Goal: Transaction & Acquisition: Subscribe to service/newsletter

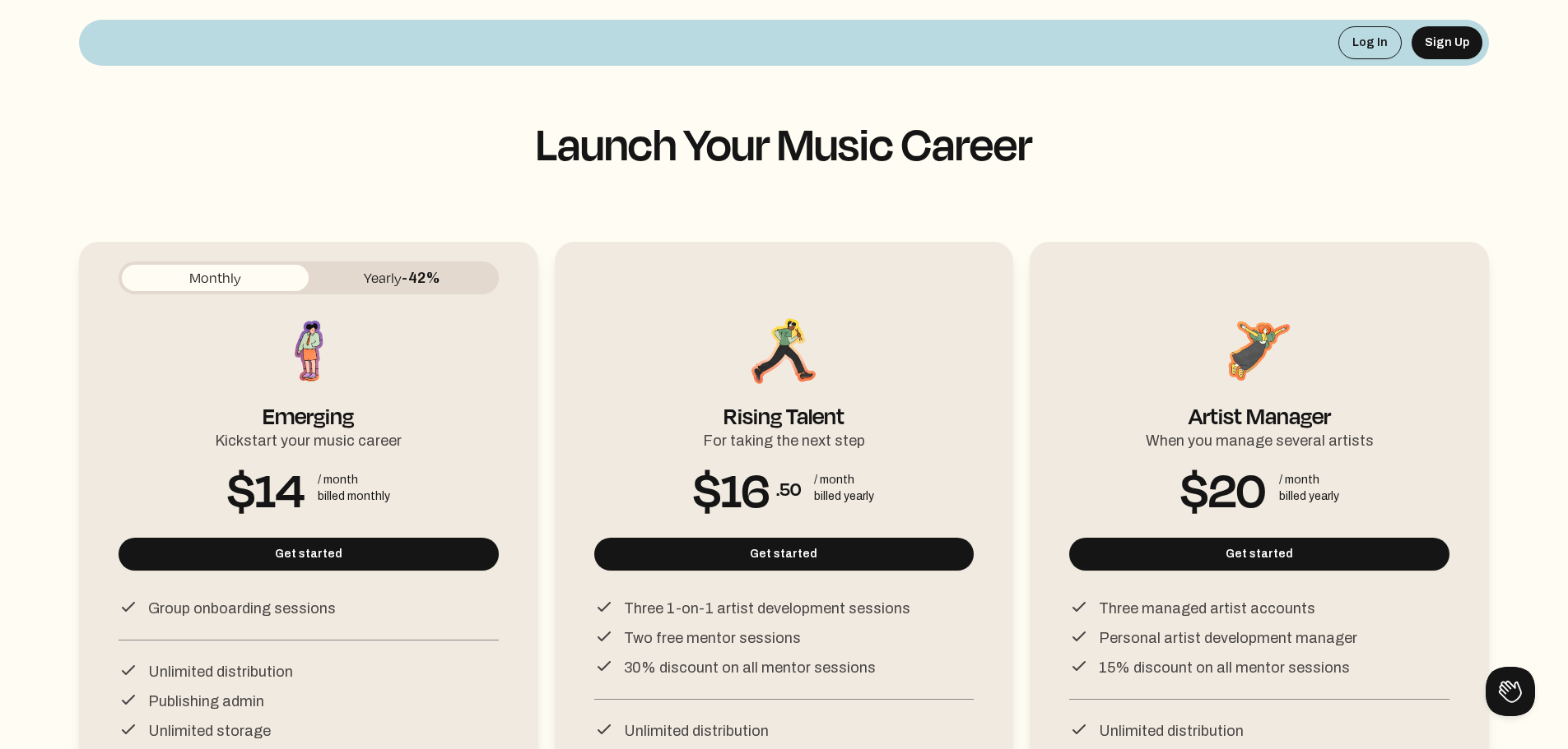
click at [237, 265] on button "Monthly" at bounding box center [216, 278] width 187 height 26
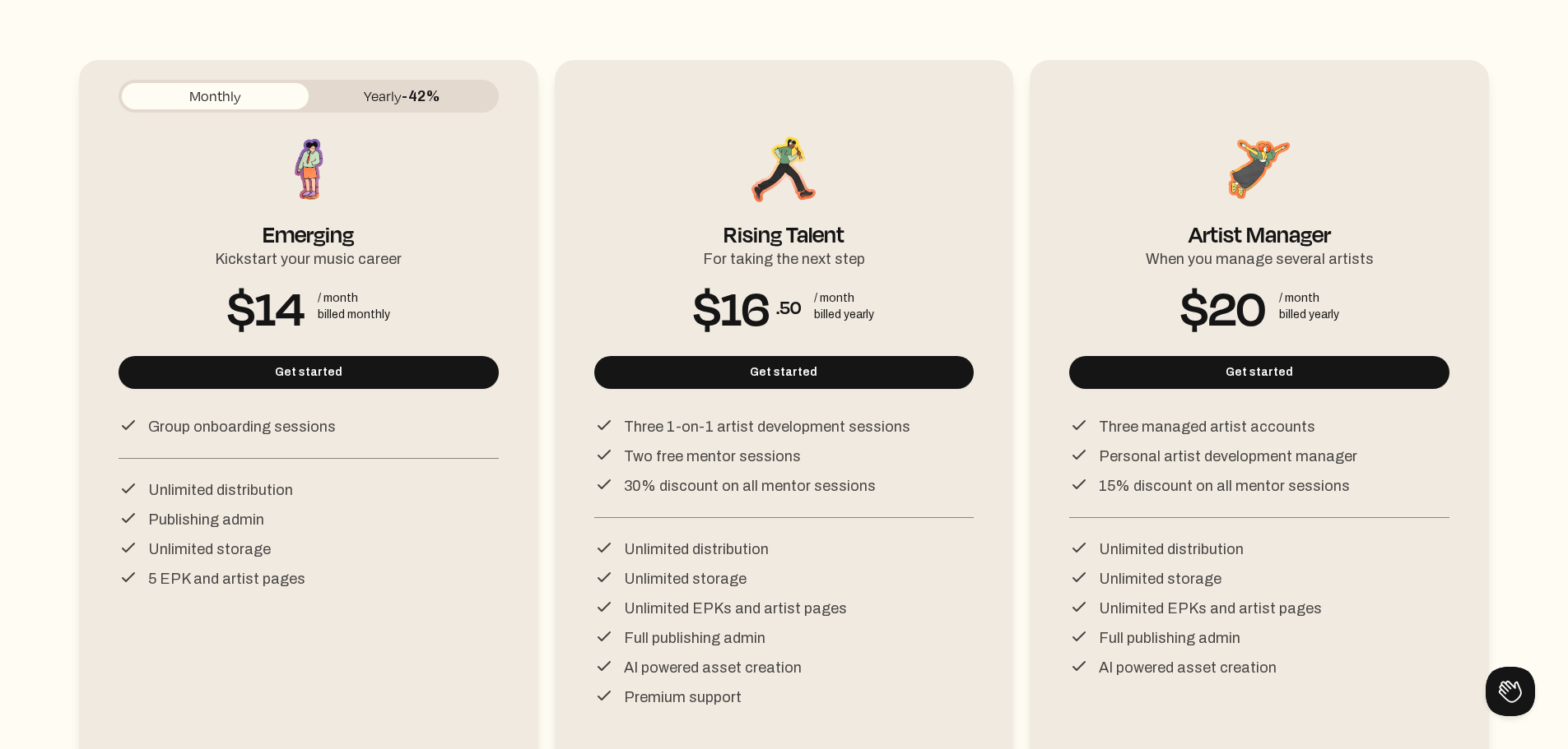
scroll to position [164, 0]
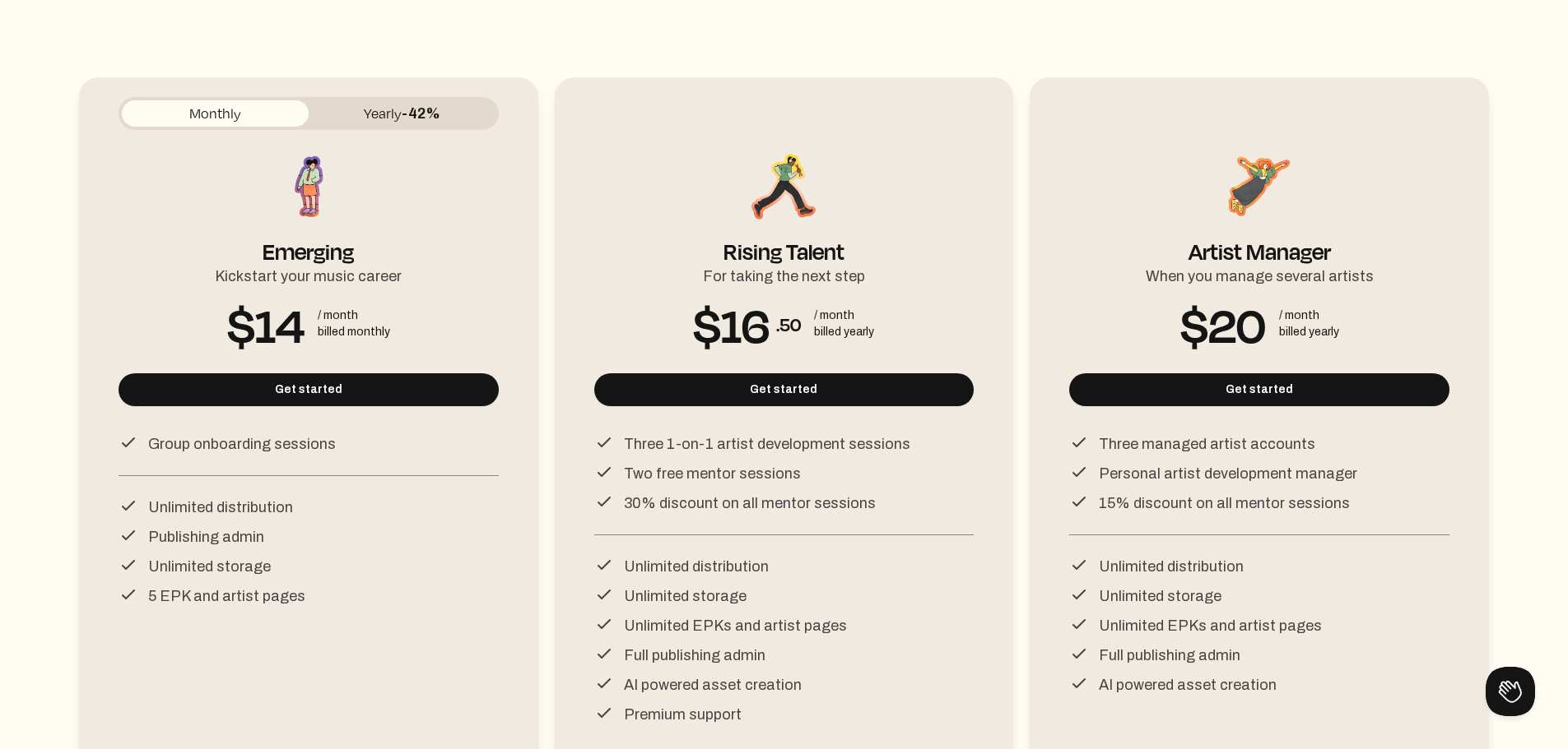
click at [1260, 370] on div "Monthly Yearly -% Artist Manager When you manage several artists $20 / month bi…" at bounding box center [1259, 424] width 380 height 654
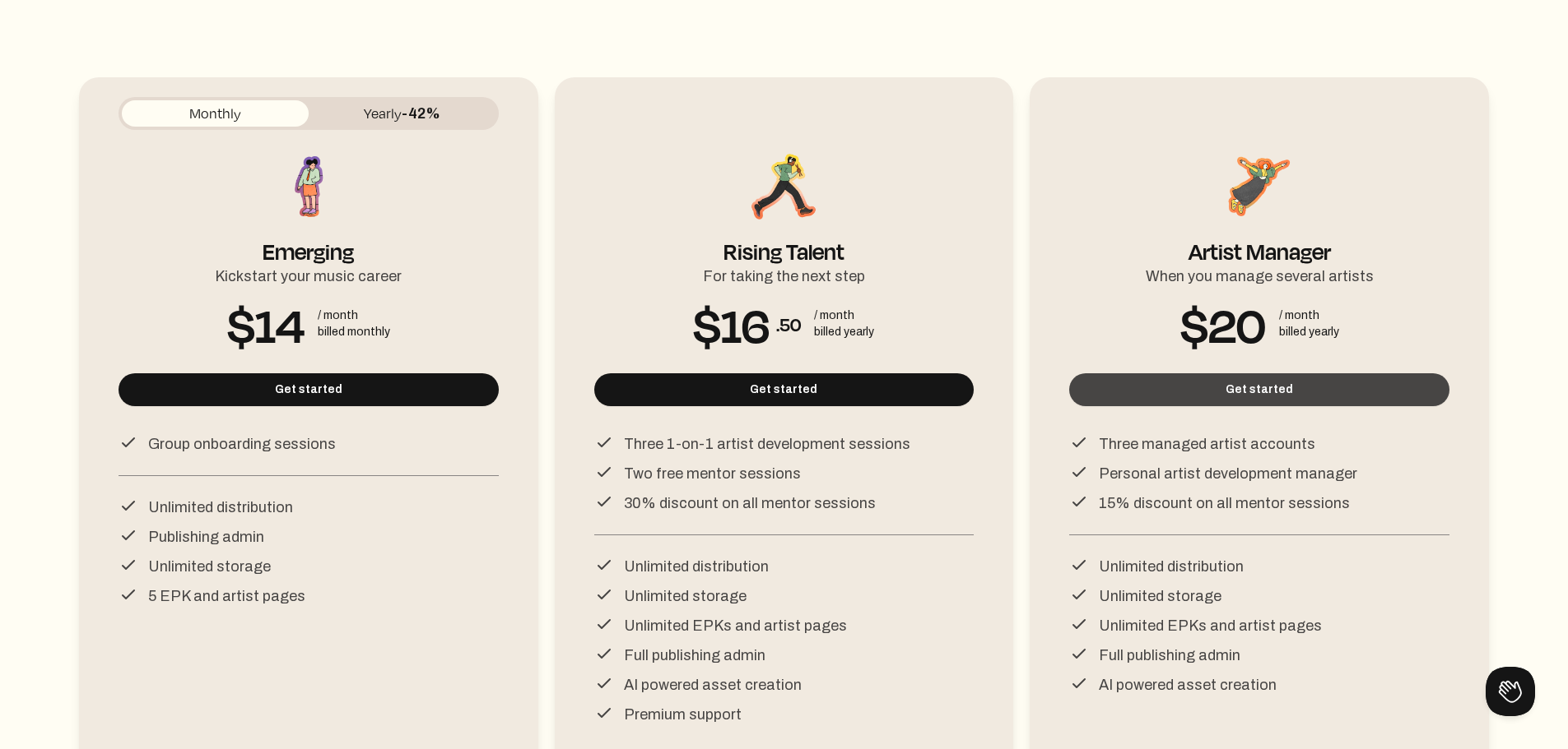
click at [1269, 389] on button "Get started" at bounding box center [1259, 390] width 380 height 33
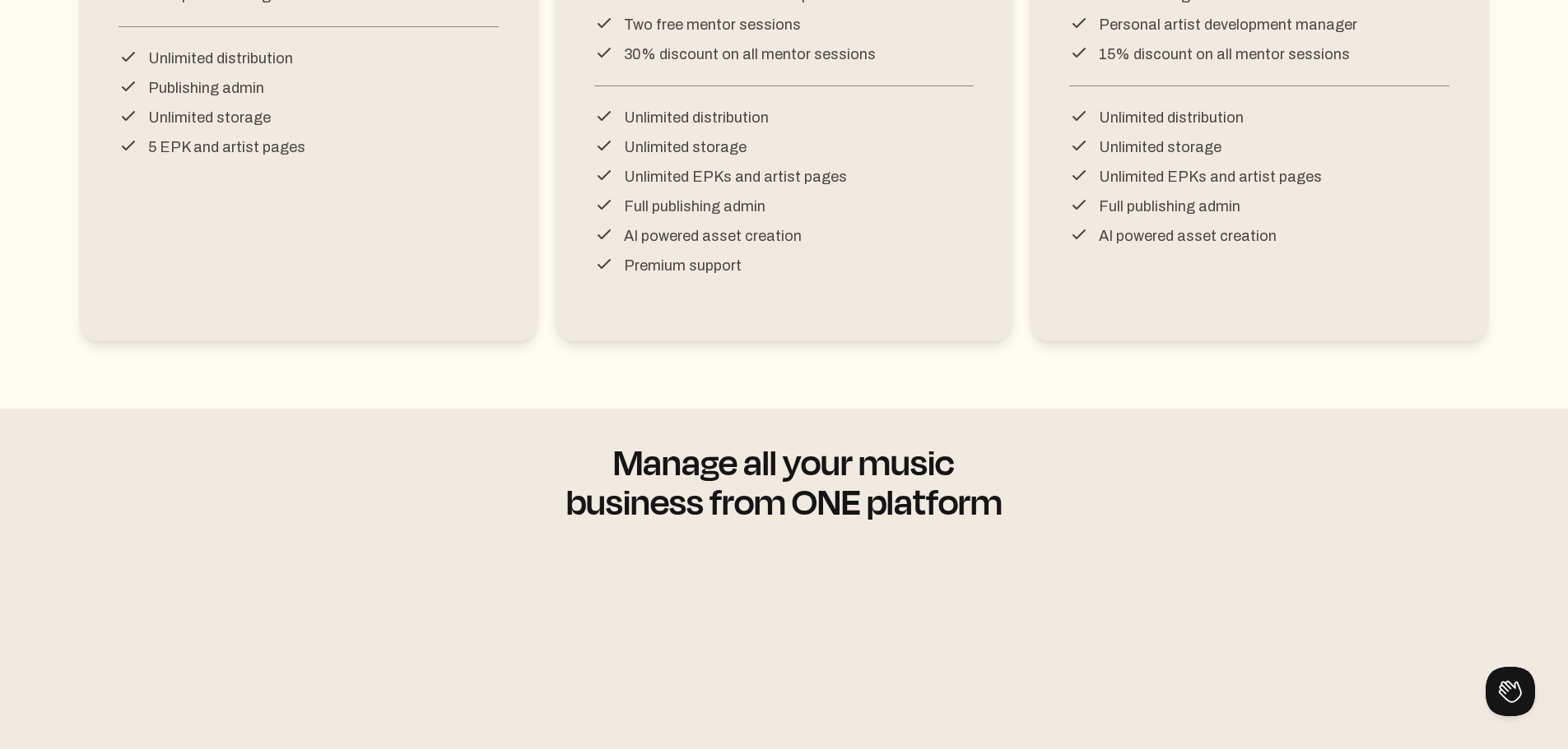
scroll to position [76, 0]
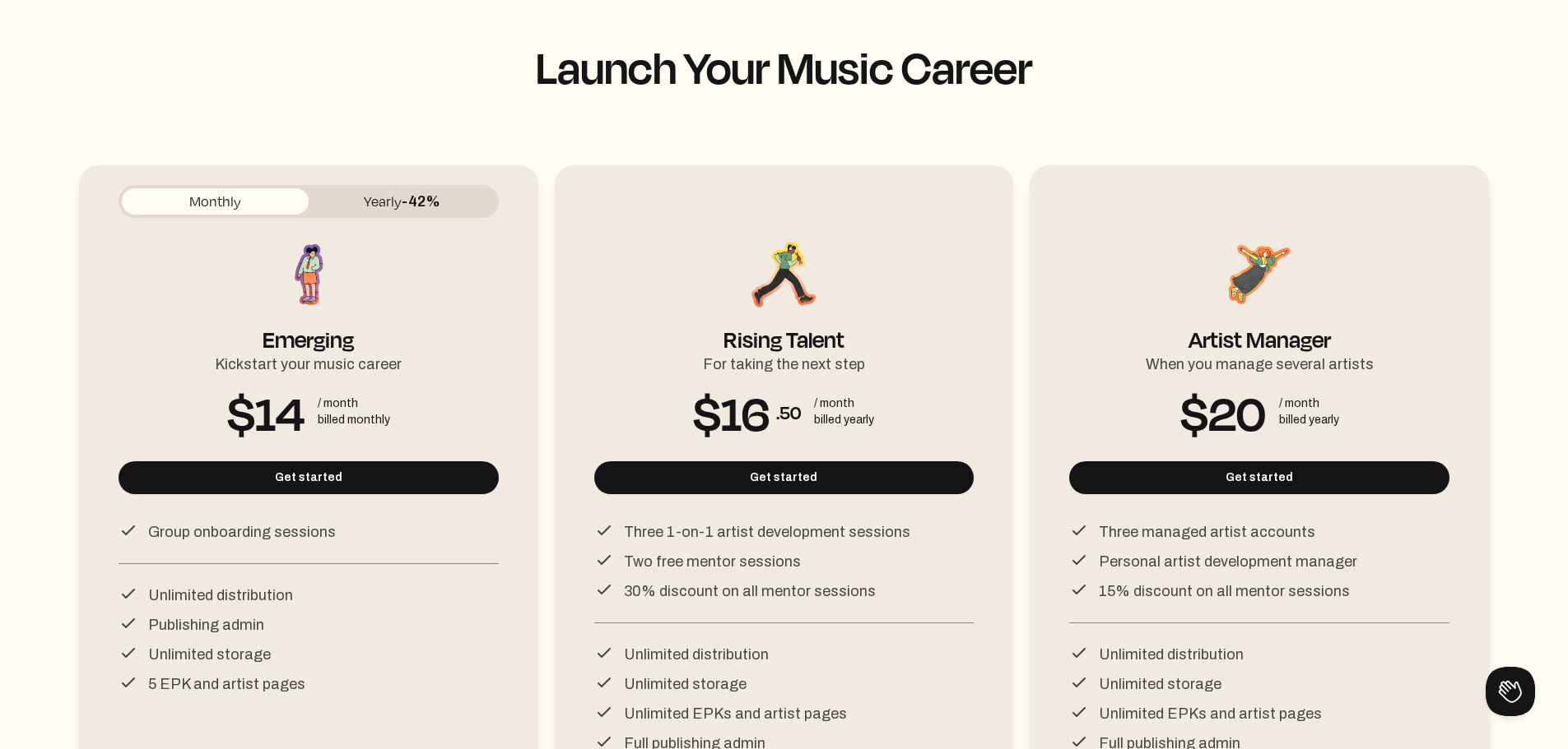
click at [417, 208] on span "-42%" at bounding box center [421, 201] width 39 height 16
click at [270, 202] on button "Monthly" at bounding box center [216, 201] width 187 height 26
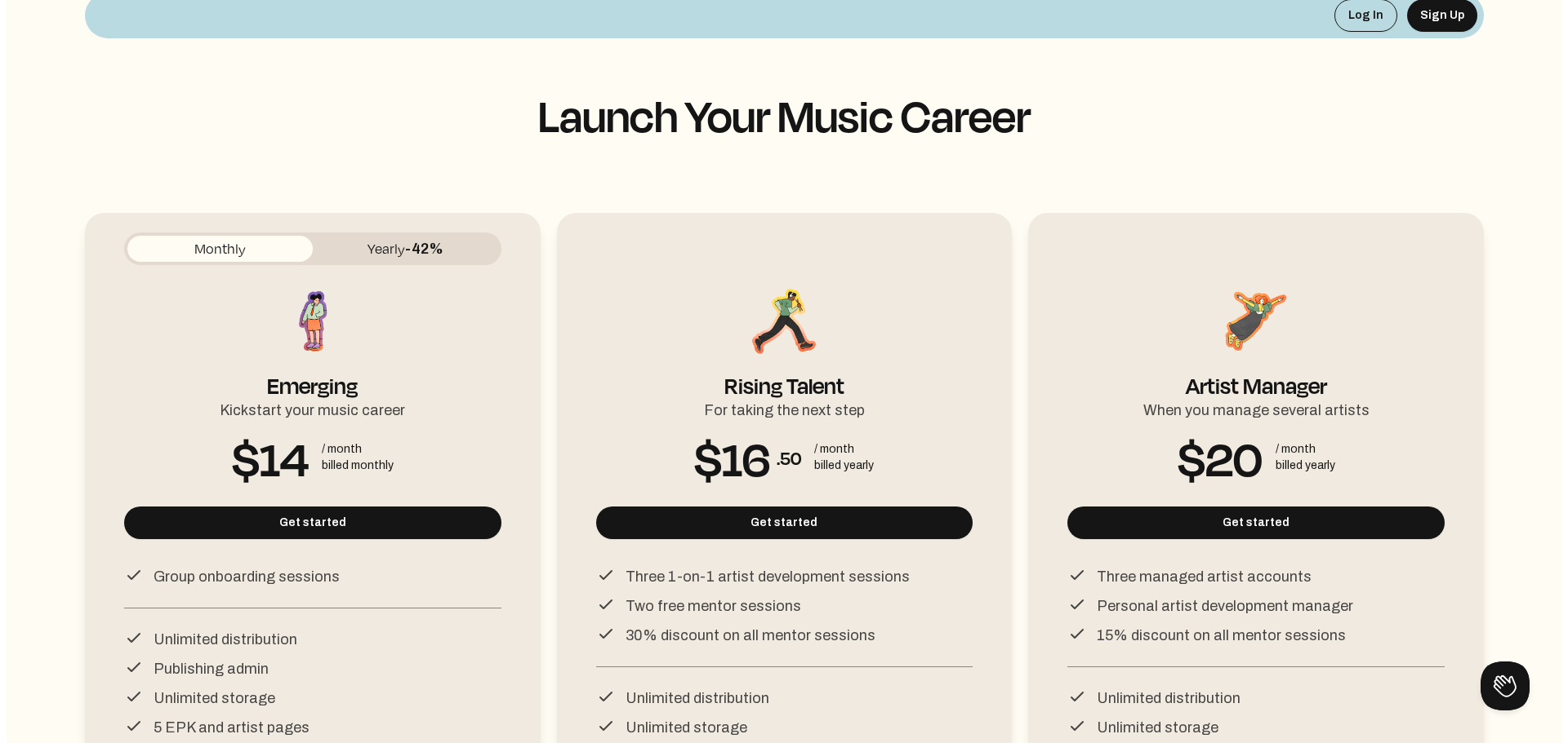
scroll to position [0, 0]
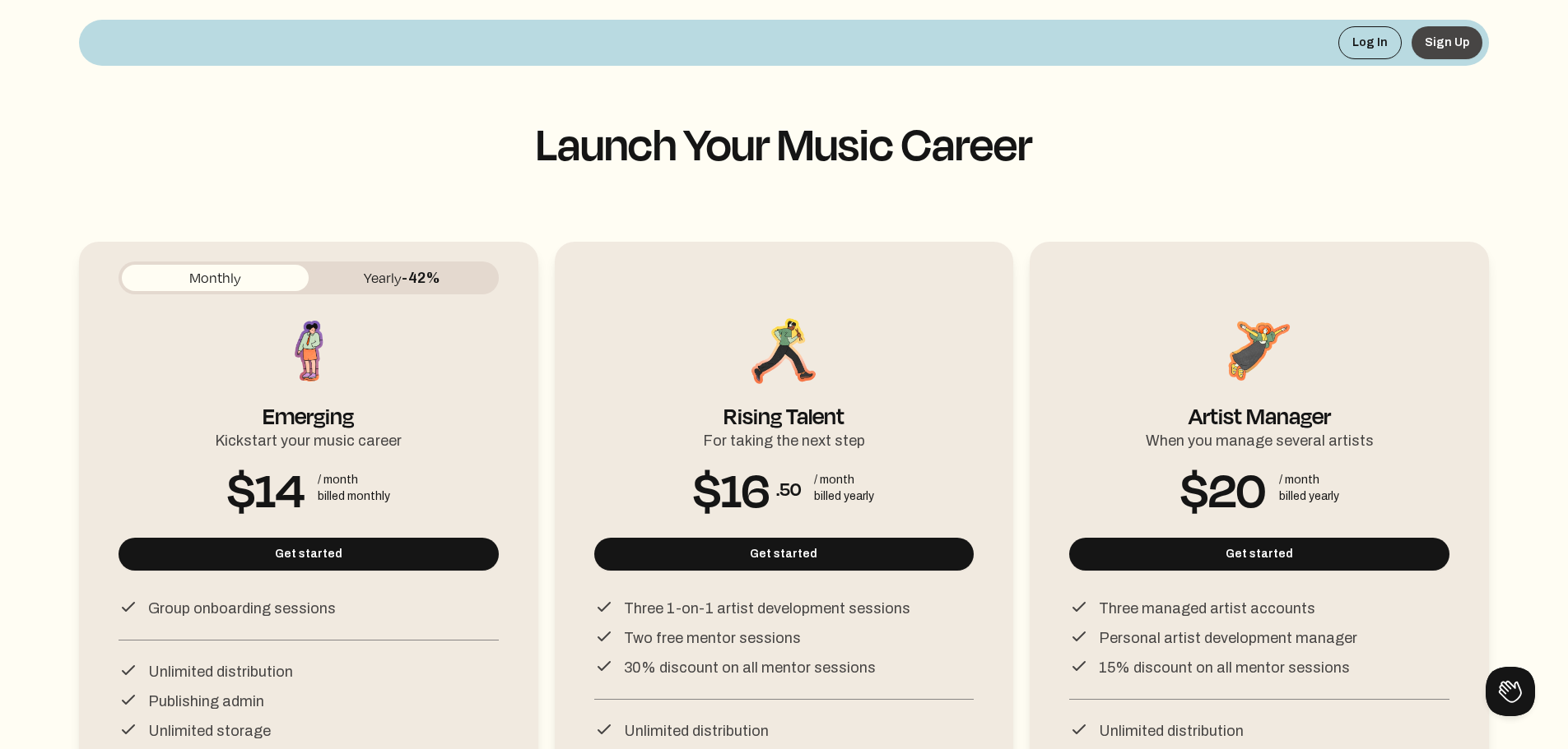
click at [1441, 44] on button "Sign Up" at bounding box center [1447, 42] width 71 height 33
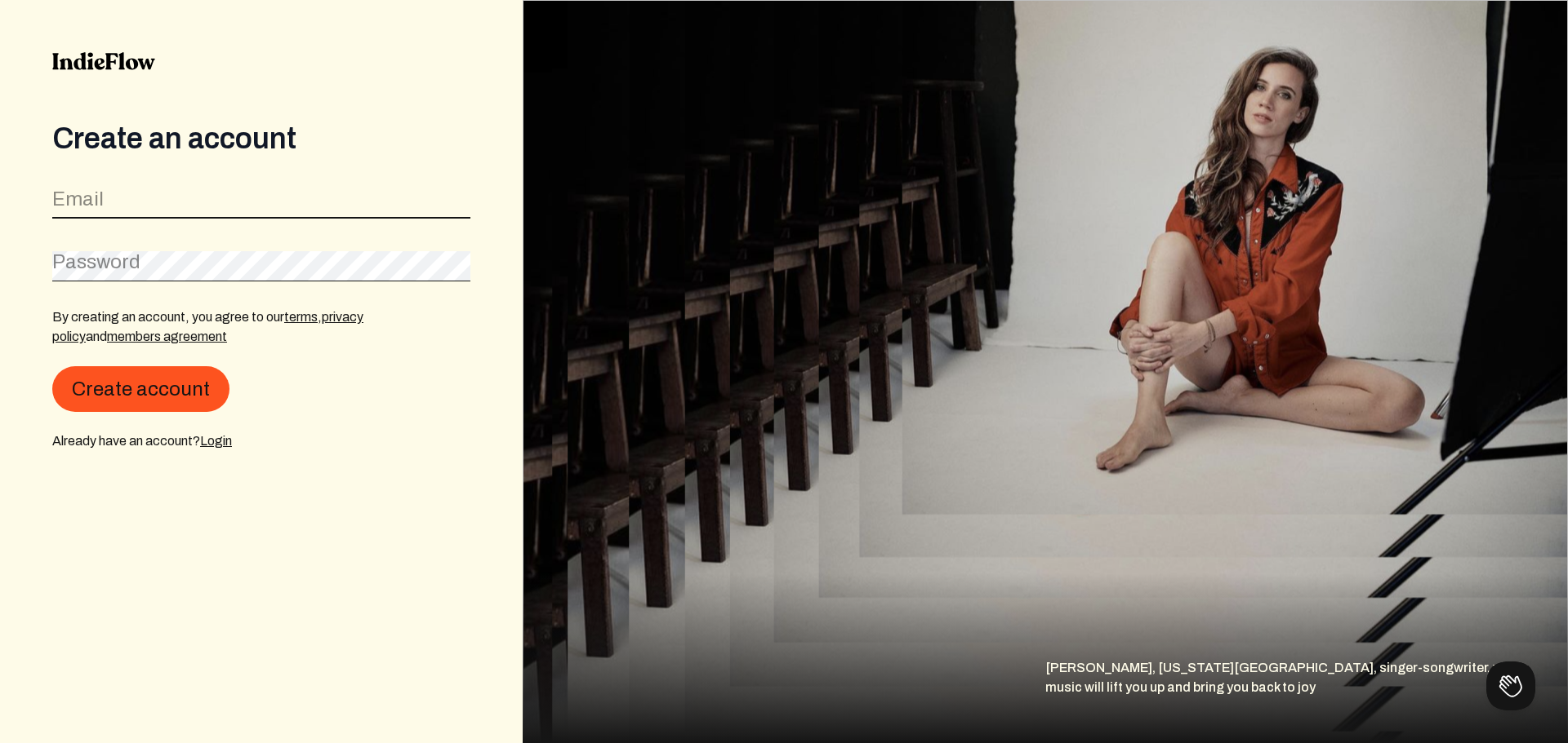
click at [177, 195] on input "email" at bounding box center [261, 203] width 418 height 31
type input "[EMAIL_ADDRESS][DOMAIN_NAME]"
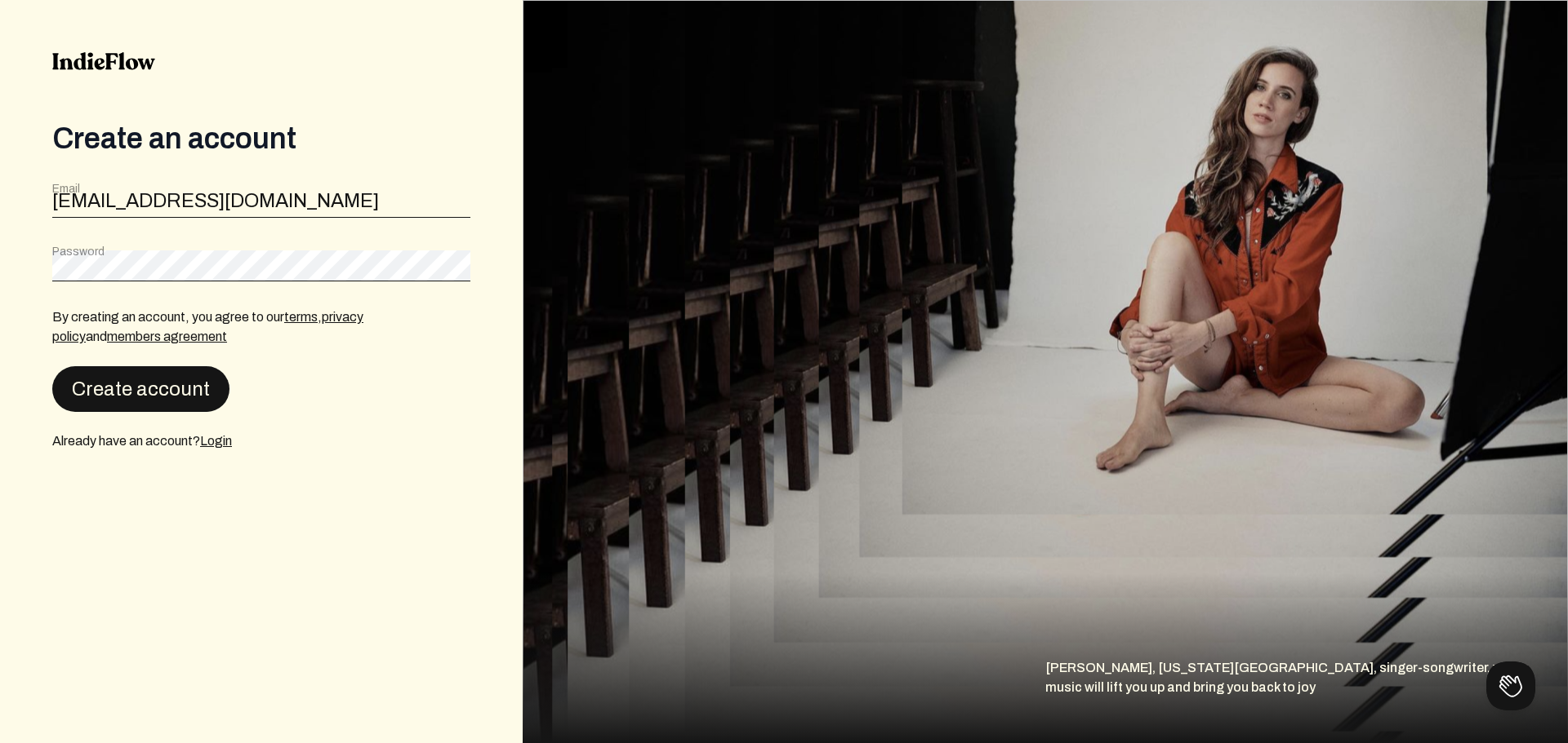
click at [139, 411] on button "Create account" at bounding box center [141, 388] width 177 height 45
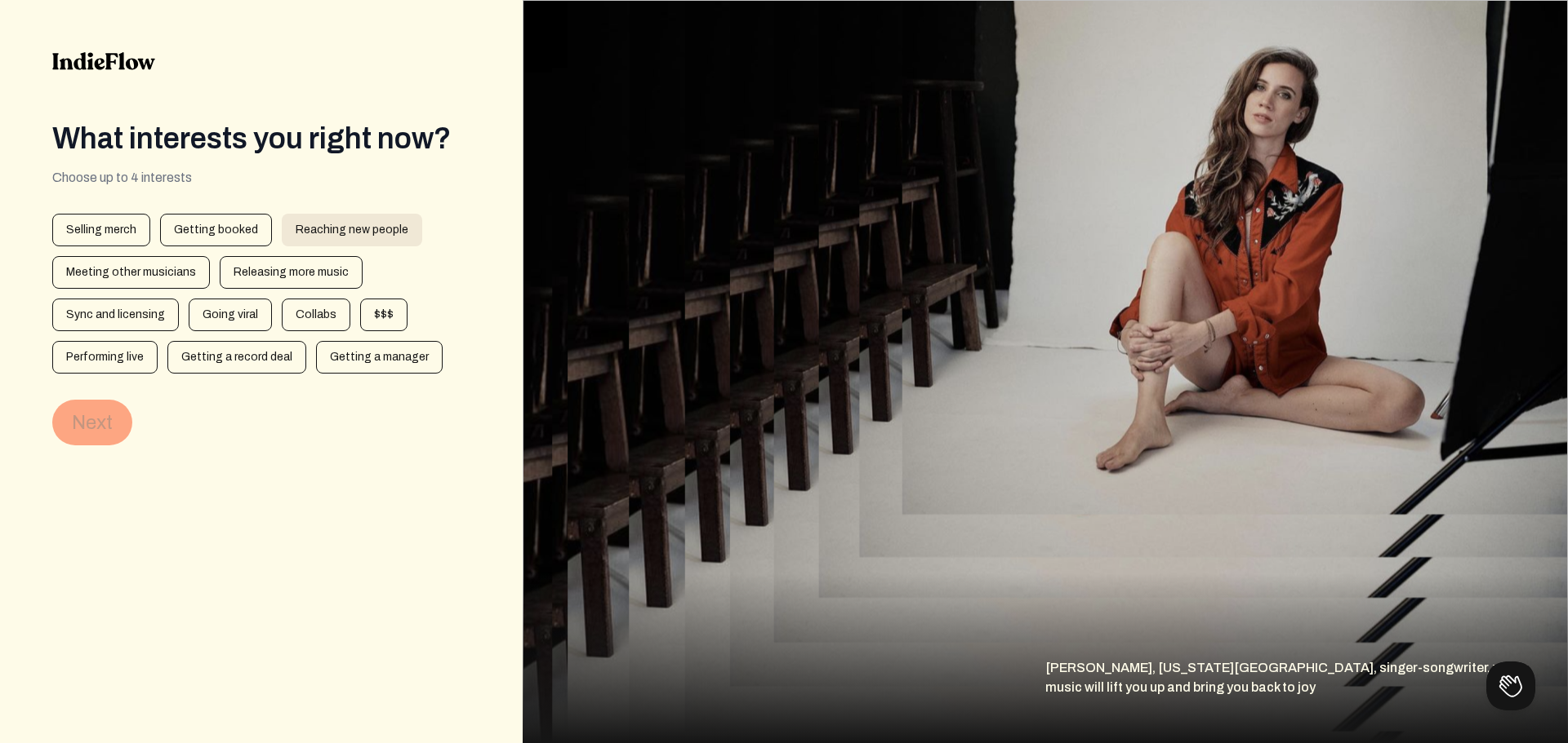
click at [349, 233] on div "Reaching new people" at bounding box center [352, 230] width 141 height 33
click at [373, 309] on div "$$$" at bounding box center [383, 314] width 47 height 33
click at [308, 322] on div "Collabs" at bounding box center [316, 314] width 69 height 33
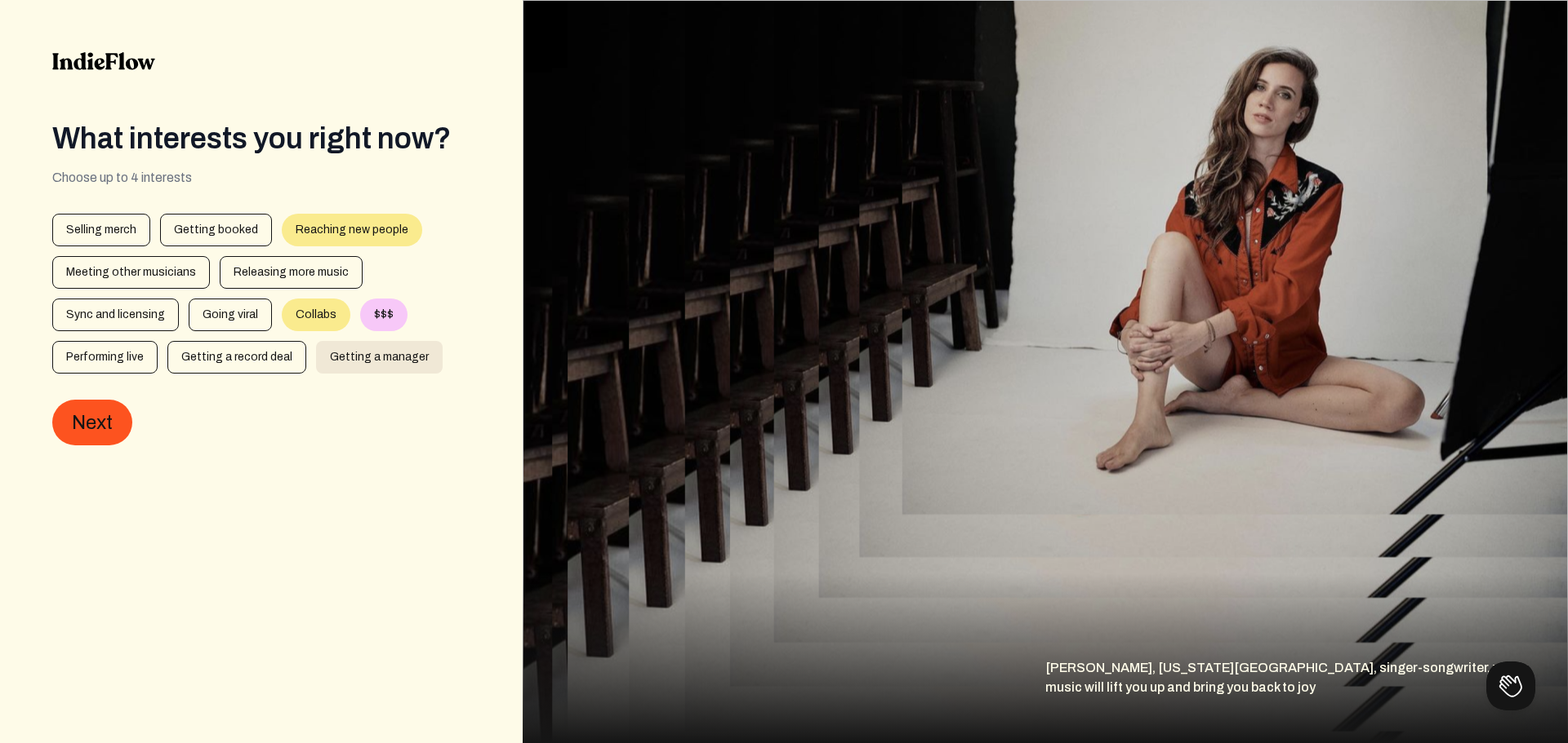
click at [332, 367] on div "Getting a manager" at bounding box center [379, 357] width 127 height 33
click at [239, 364] on div "Getting a record deal" at bounding box center [237, 357] width 139 height 33
click at [204, 357] on div "Getting a record deal" at bounding box center [237, 357] width 139 height 33
click at [259, 359] on div "Getting a record deal" at bounding box center [237, 357] width 139 height 33
click at [357, 359] on div "Getting a manager" at bounding box center [379, 357] width 127 height 33
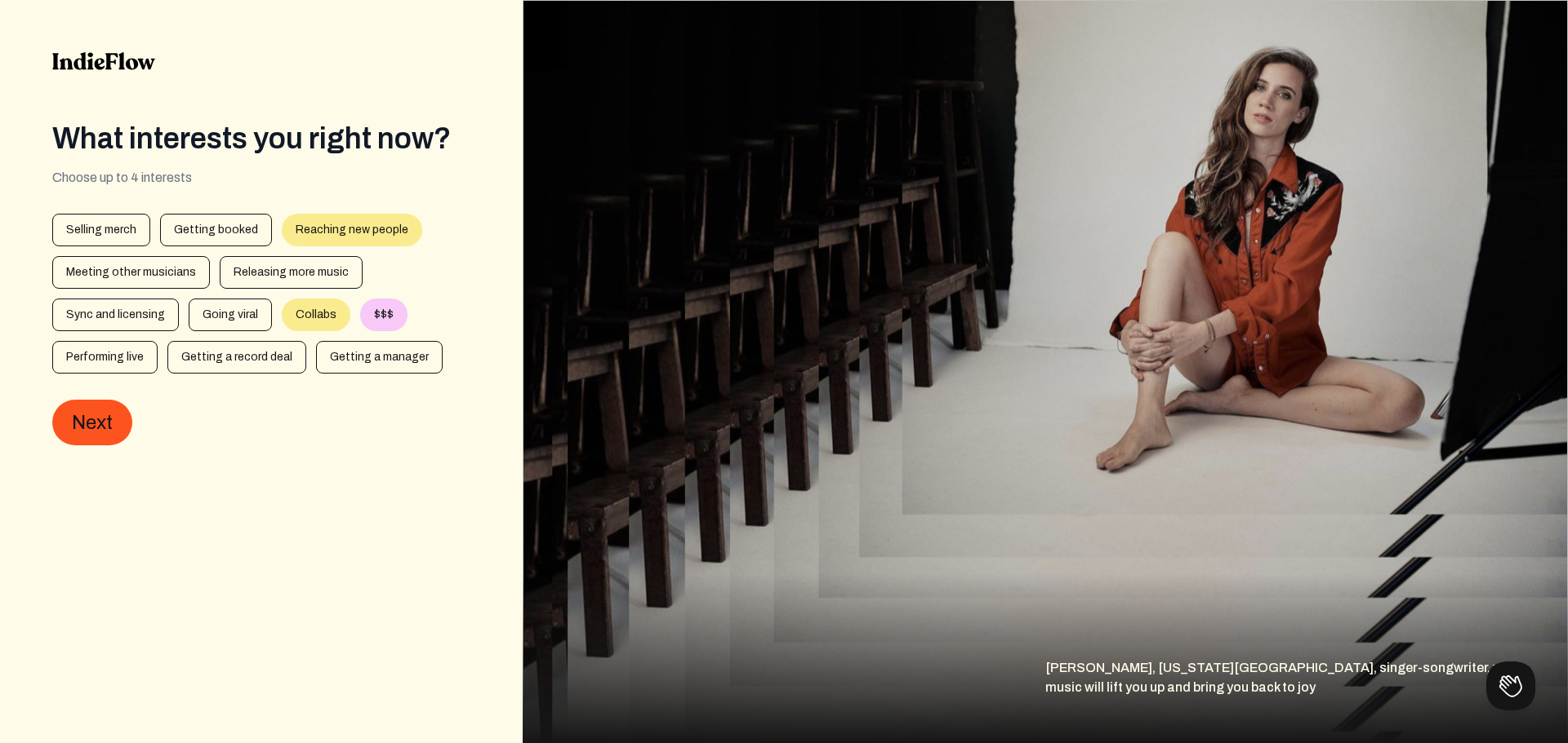
click at [372, 321] on div "$$$" at bounding box center [383, 314] width 47 height 33
click at [297, 315] on div "Collabs" at bounding box center [316, 314] width 69 height 33
click at [335, 213] on div "What interests you right now? Choose up to 4 interests 1 artistInterests 2 spot…" at bounding box center [261, 283] width 418 height 323
click at [334, 230] on div "Reaching new people" at bounding box center [352, 230] width 141 height 33
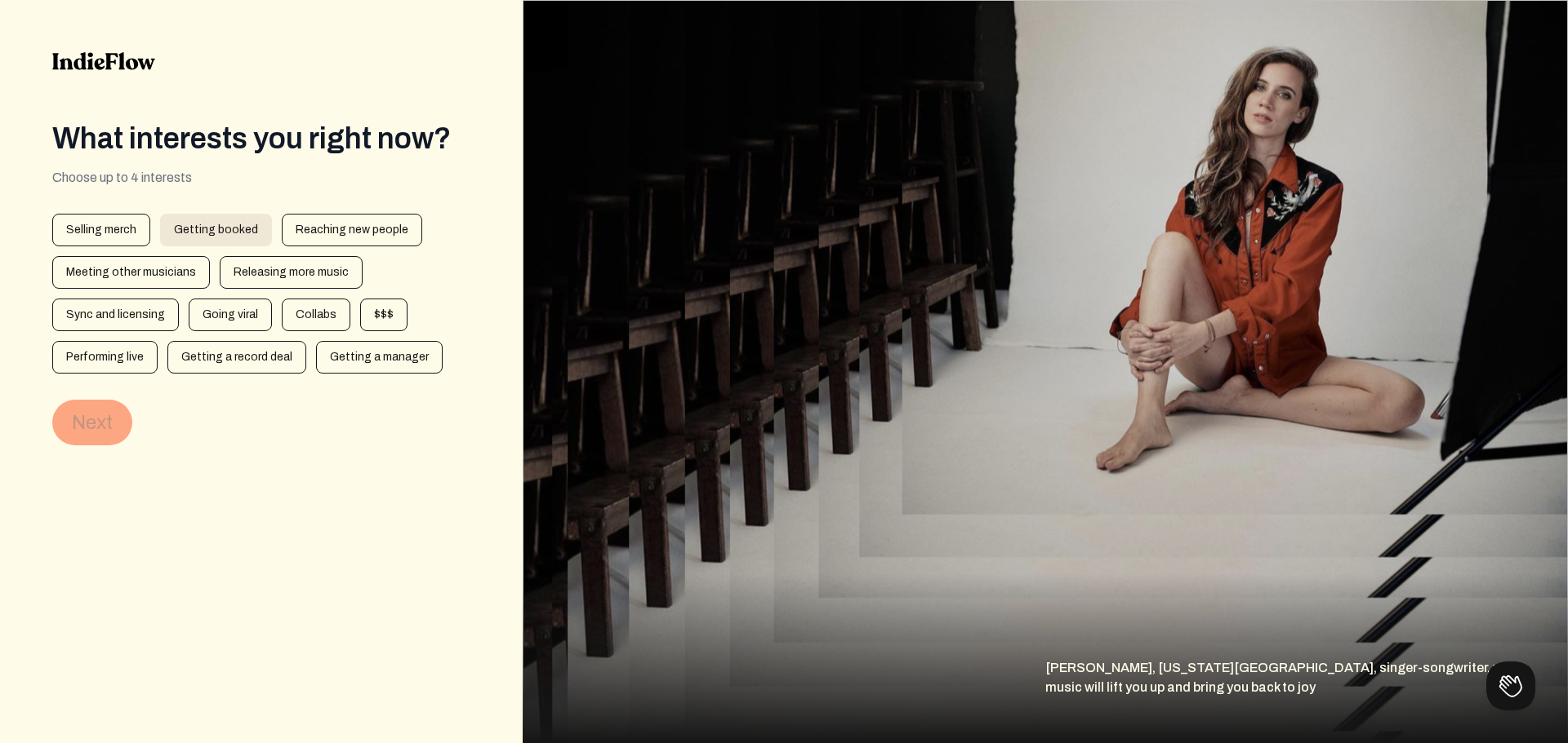
click at [214, 228] on div "Getting booked" at bounding box center [216, 230] width 111 height 33
click at [153, 323] on div "Sync and licensing" at bounding box center [116, 314] width 127 height 33
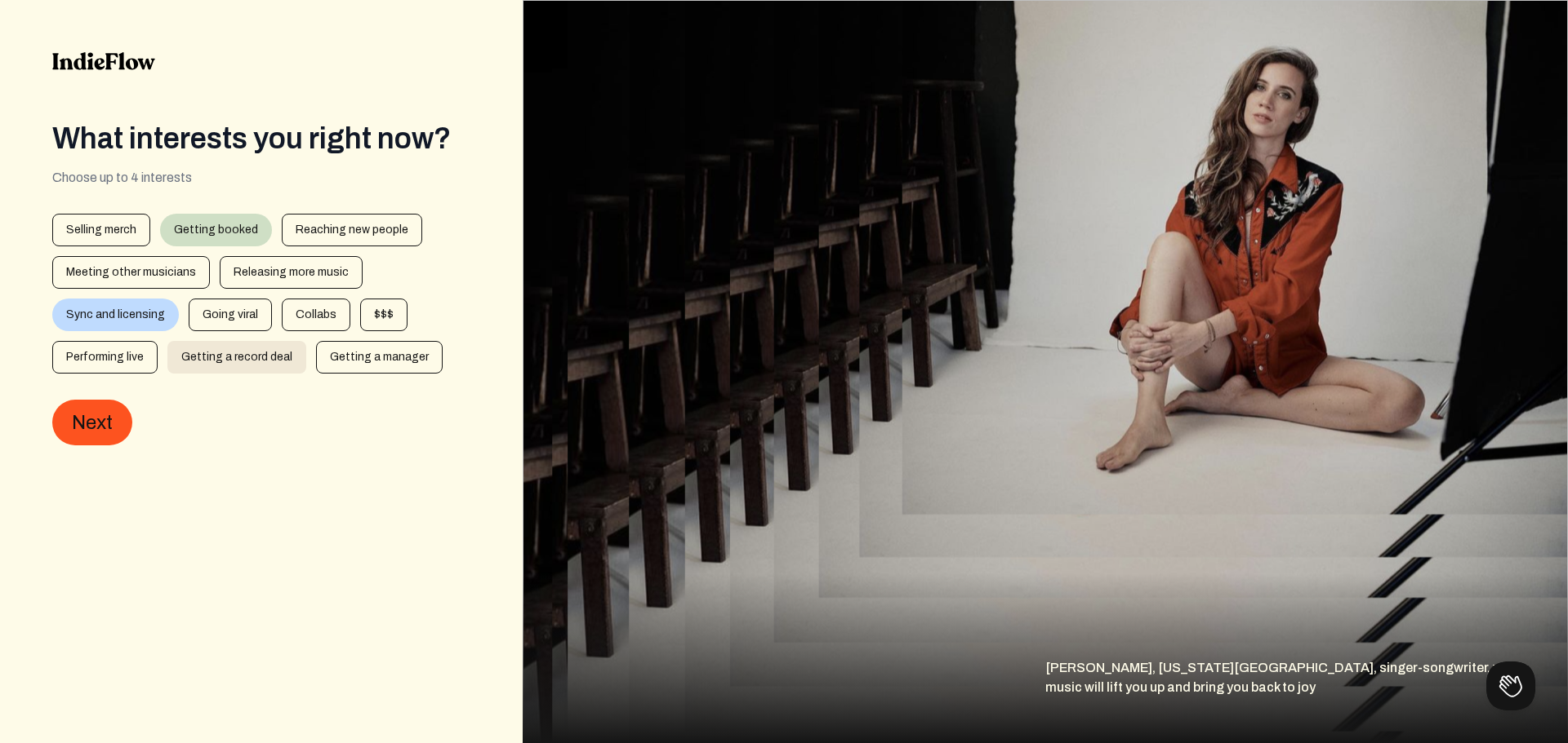
click at [256, 364] on div "Getting a record deal" at bounding box center [237, 357] width 139 height 33
click at [369, 315] on div "$$$" at bounding box center [383, 314] width 47 height 33
click at [111, 417] on button "Next" at bounding box center [93, 422] width 80 height 45
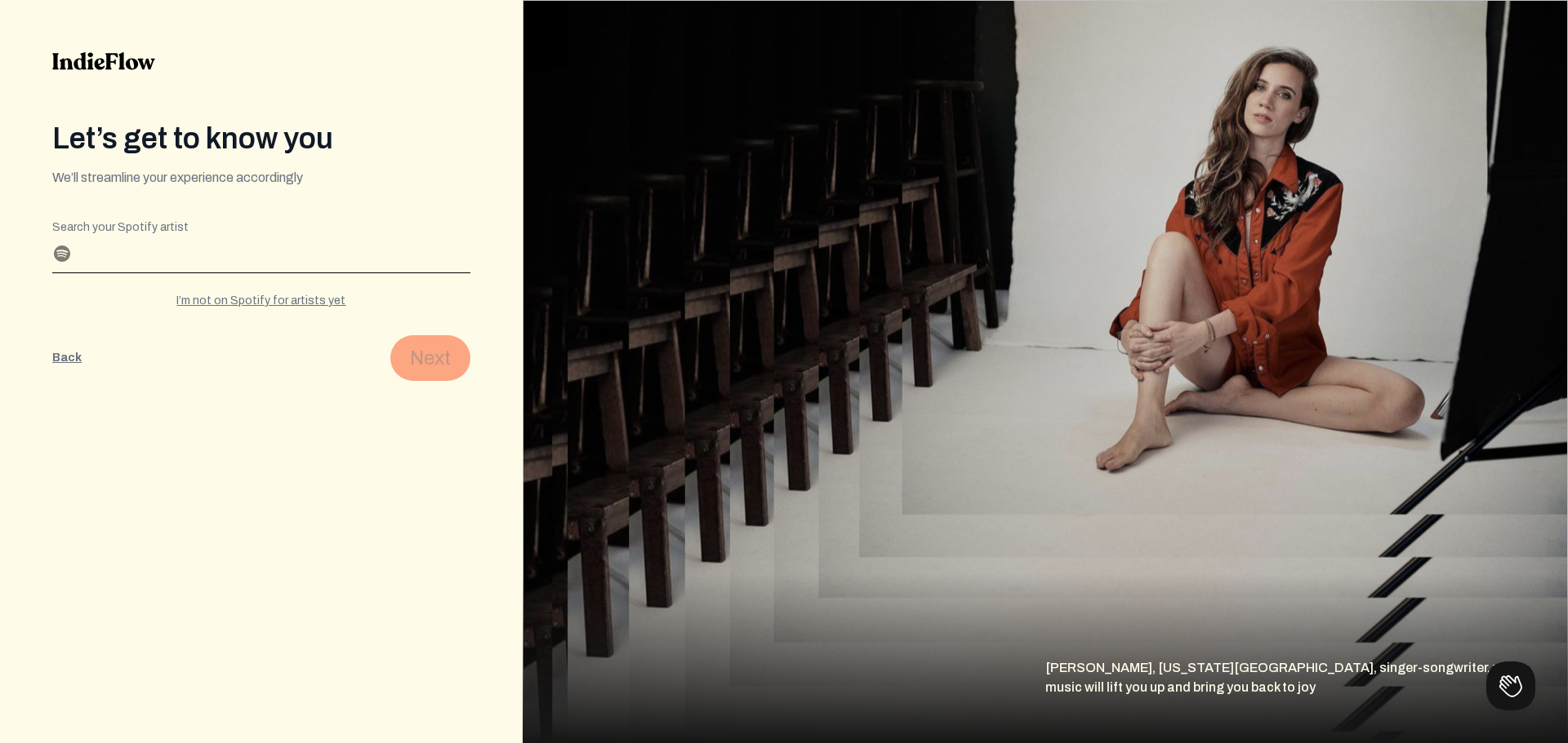
click at [248, 267] on input "Search your Spotify artist" at bounding box center [261, 259] width 418 height 26
drag, startPoint x: 231, startPoint y: 422, endPoint x: 241, endPoint y: 408, distance: 17.2
click at [231, 422] on div "Let’s get to know you We’ll streamline your experience accordingly Editable cre…" at bounding box center [261, 372] width 522 height 743
click at [257, 303] on div "I’m not on Spotify for artists yet" at bounding box center [261, 301] width 418 height 16
click at [258, 303] on div "I have a Spotify for artists profile" at bounding box center [261, 301] width 418 height 16
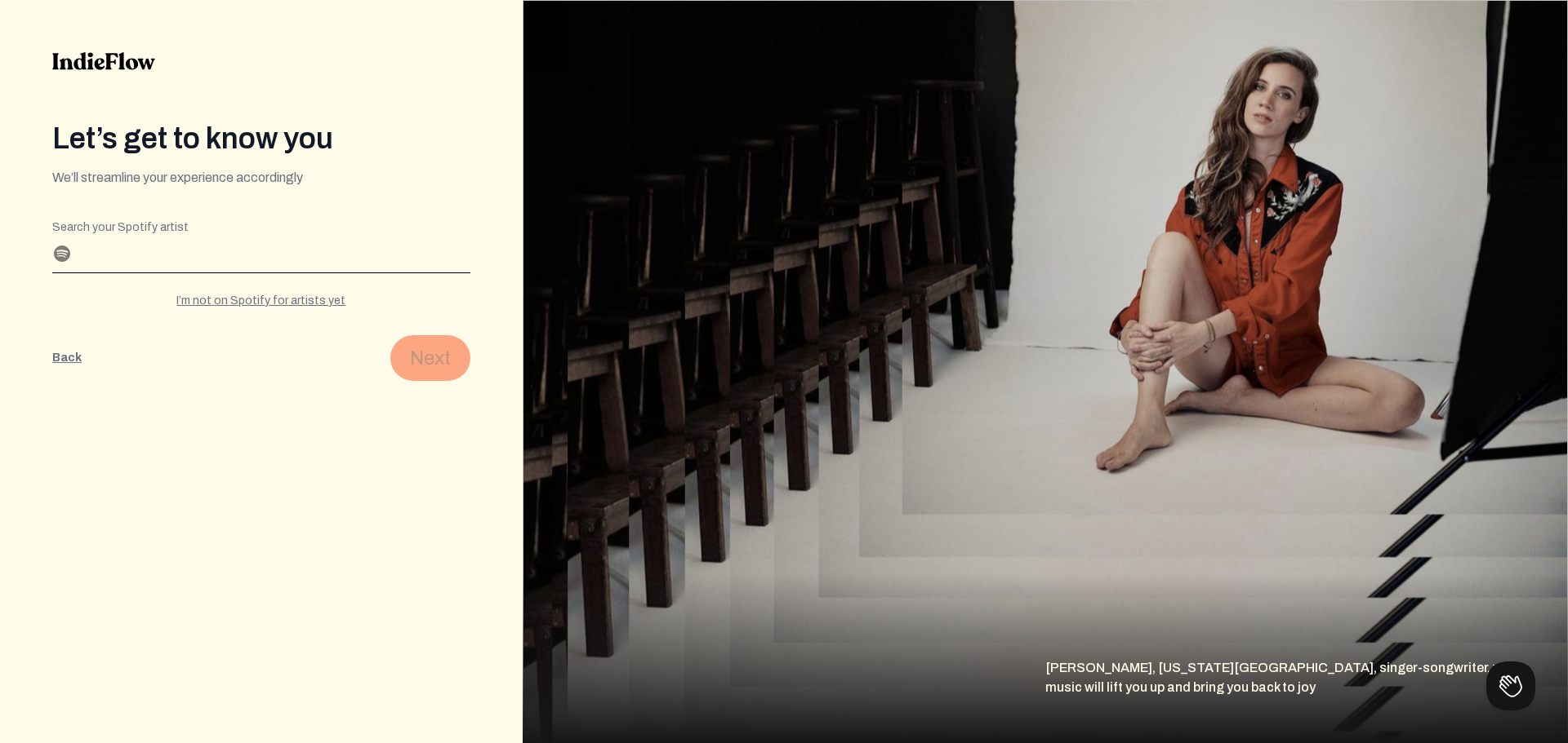
click at [102, 64] on img at bounding box center [103, 61] width 103 height 18
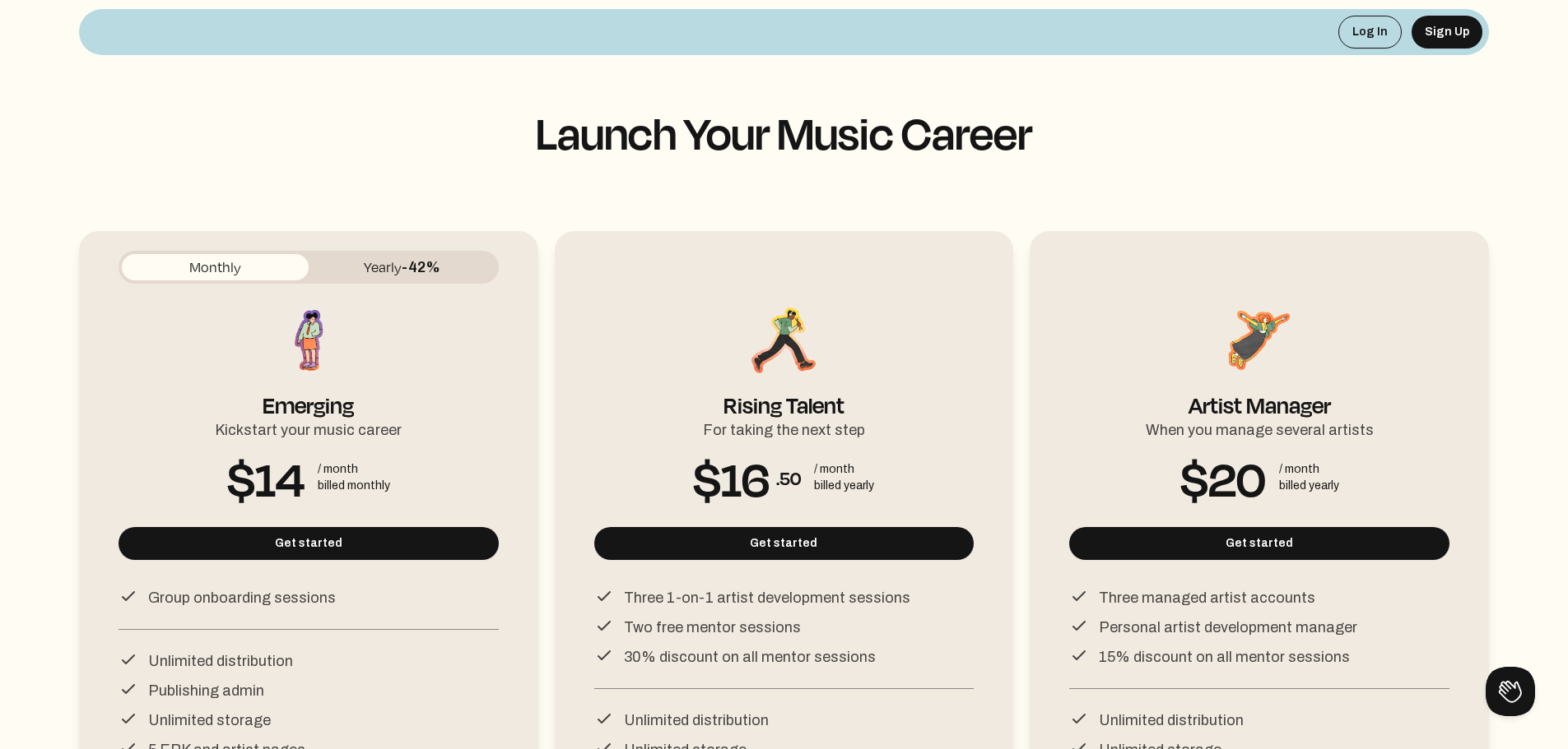
scroll to position [247, 0]
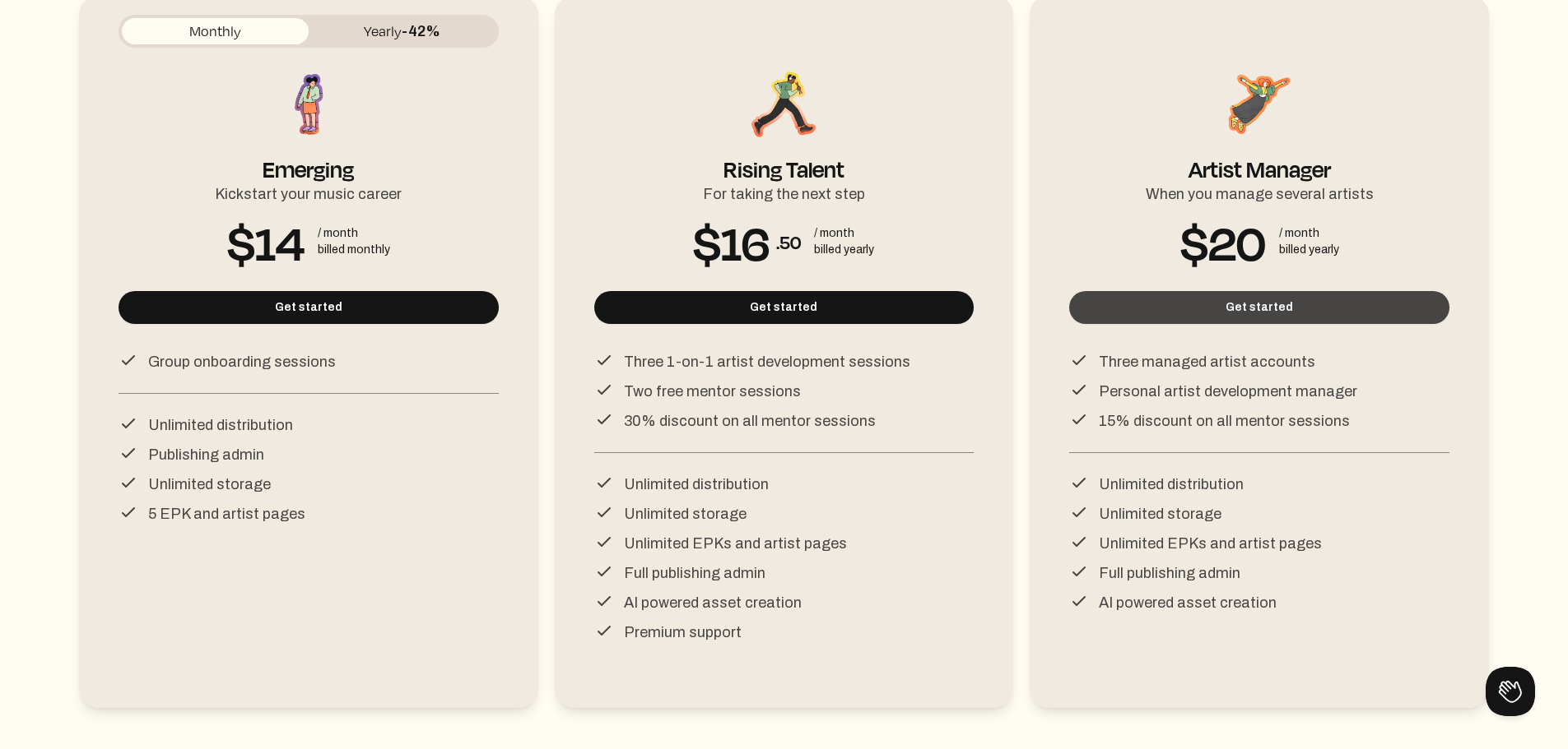
click at [1205, 313] on button "Get started" at bounding box center [1259, 307] width 380 height 33
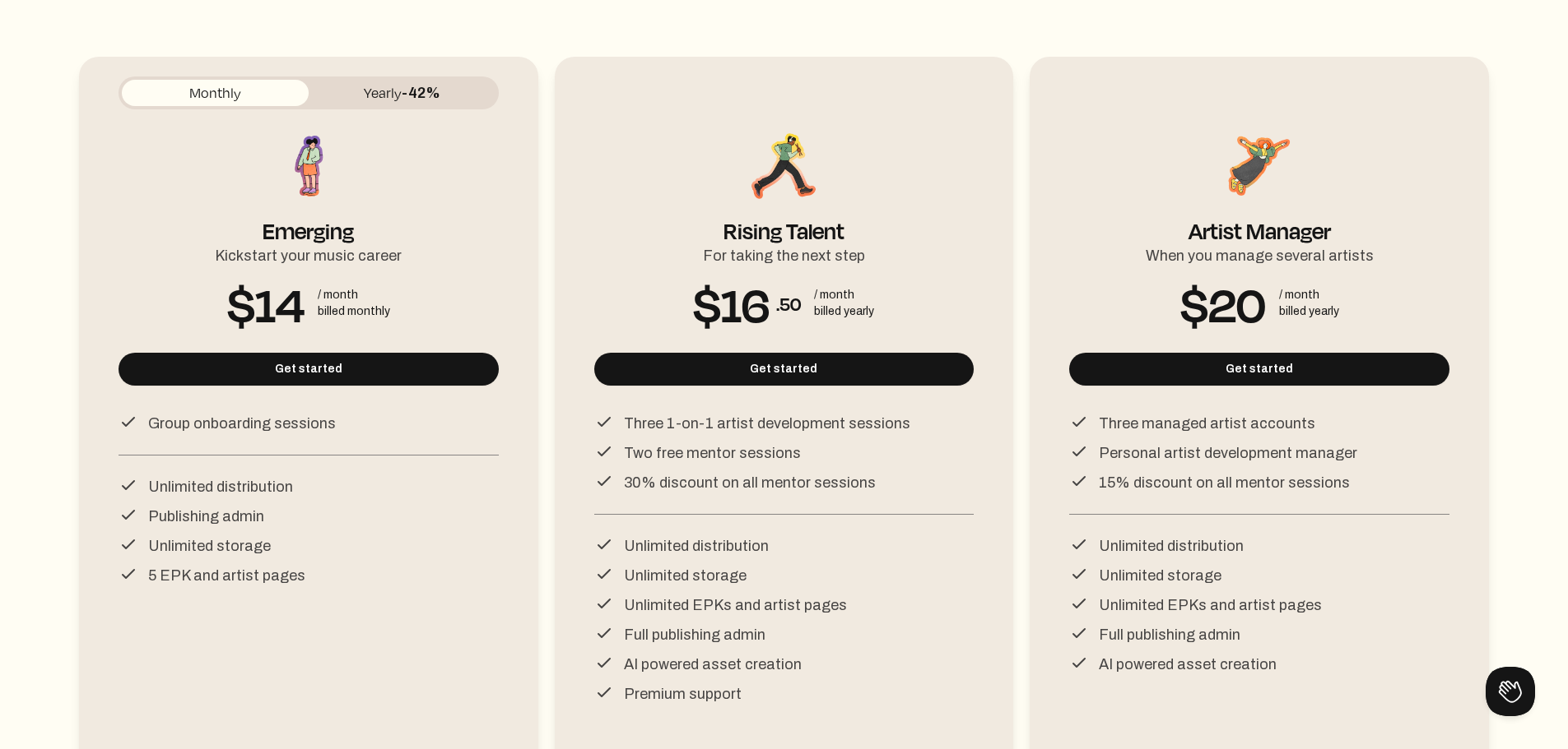
scroll to position [159, 0]
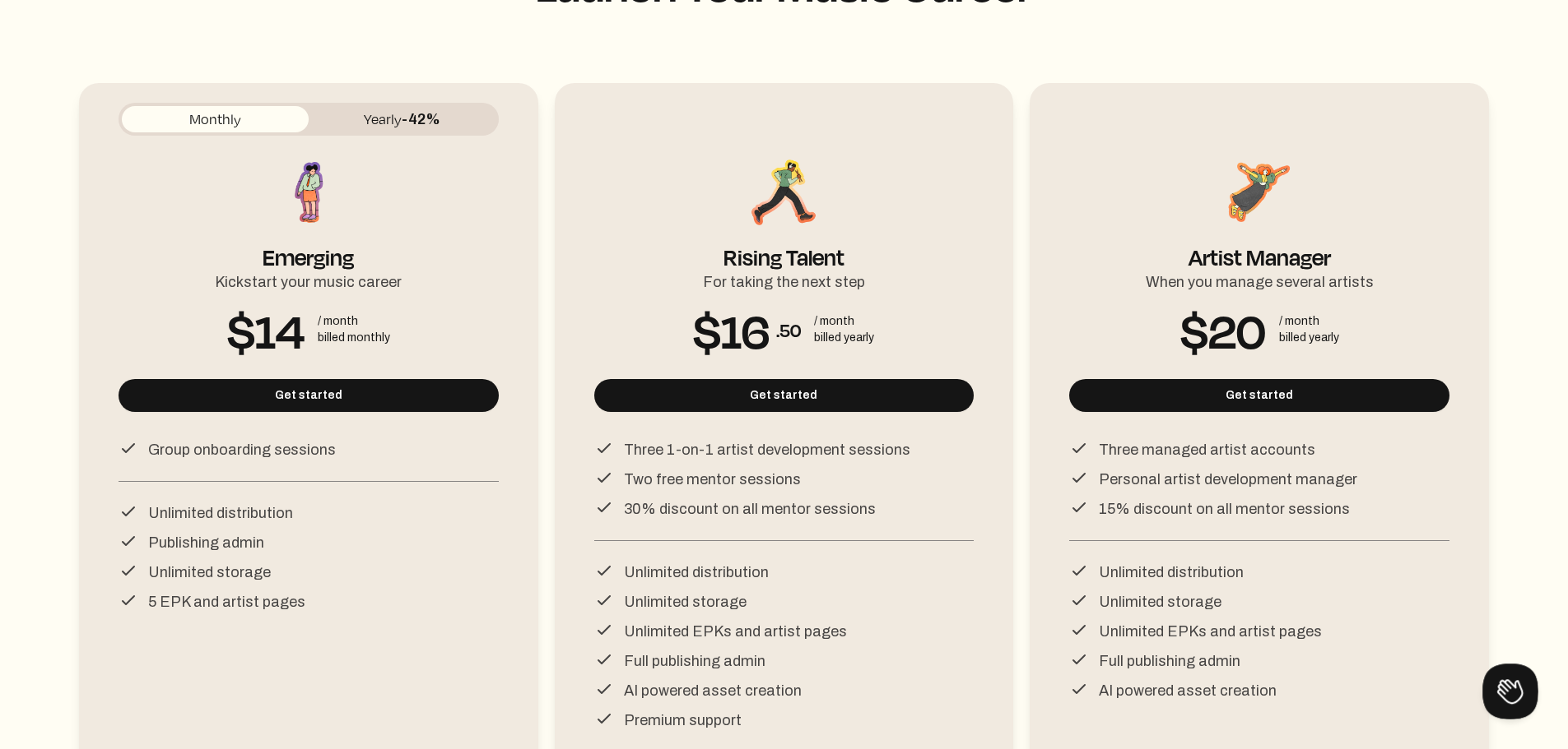
click at [1519, 693] on button at bounding box center [1507, 688] width 49 height 49
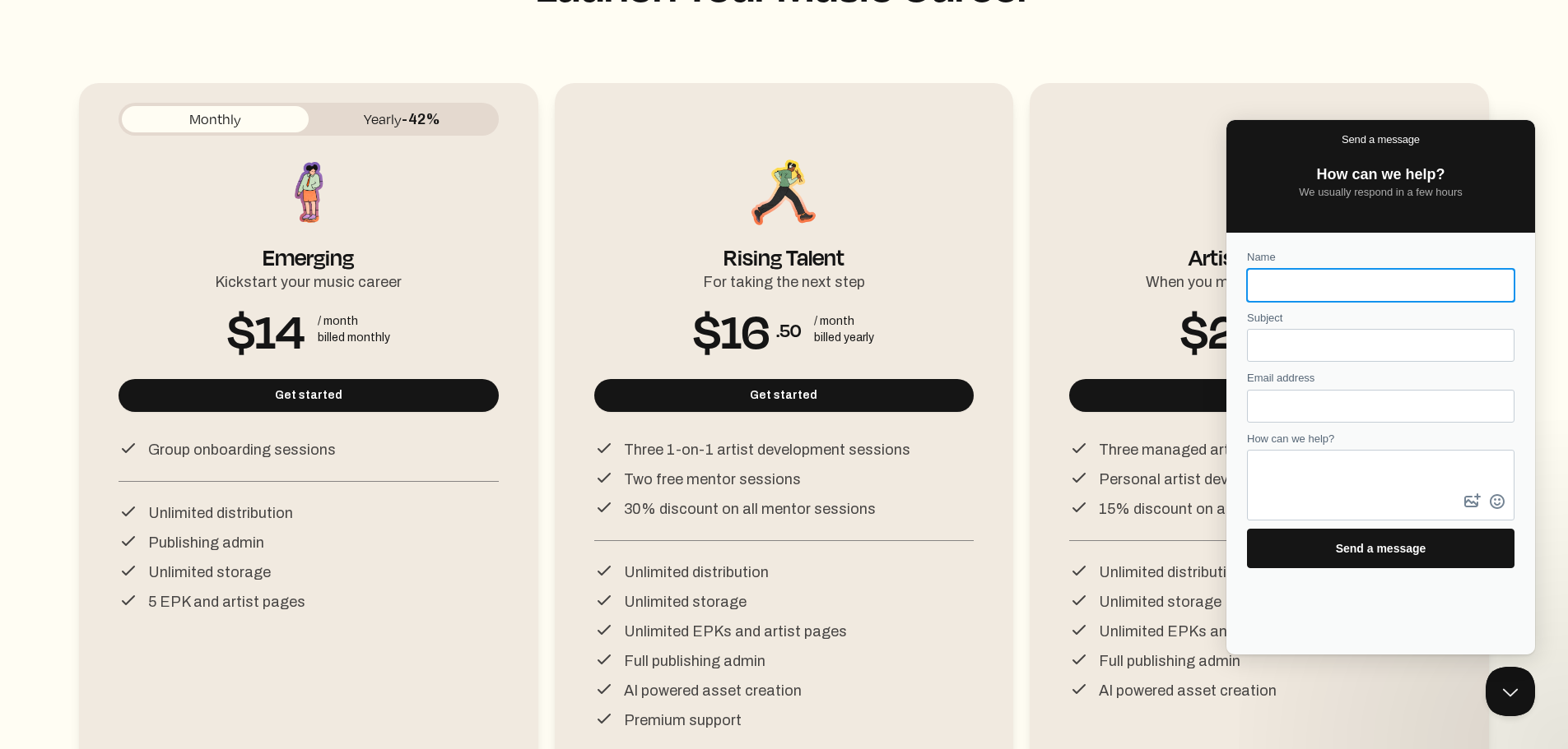
scroll to position [0, 0]
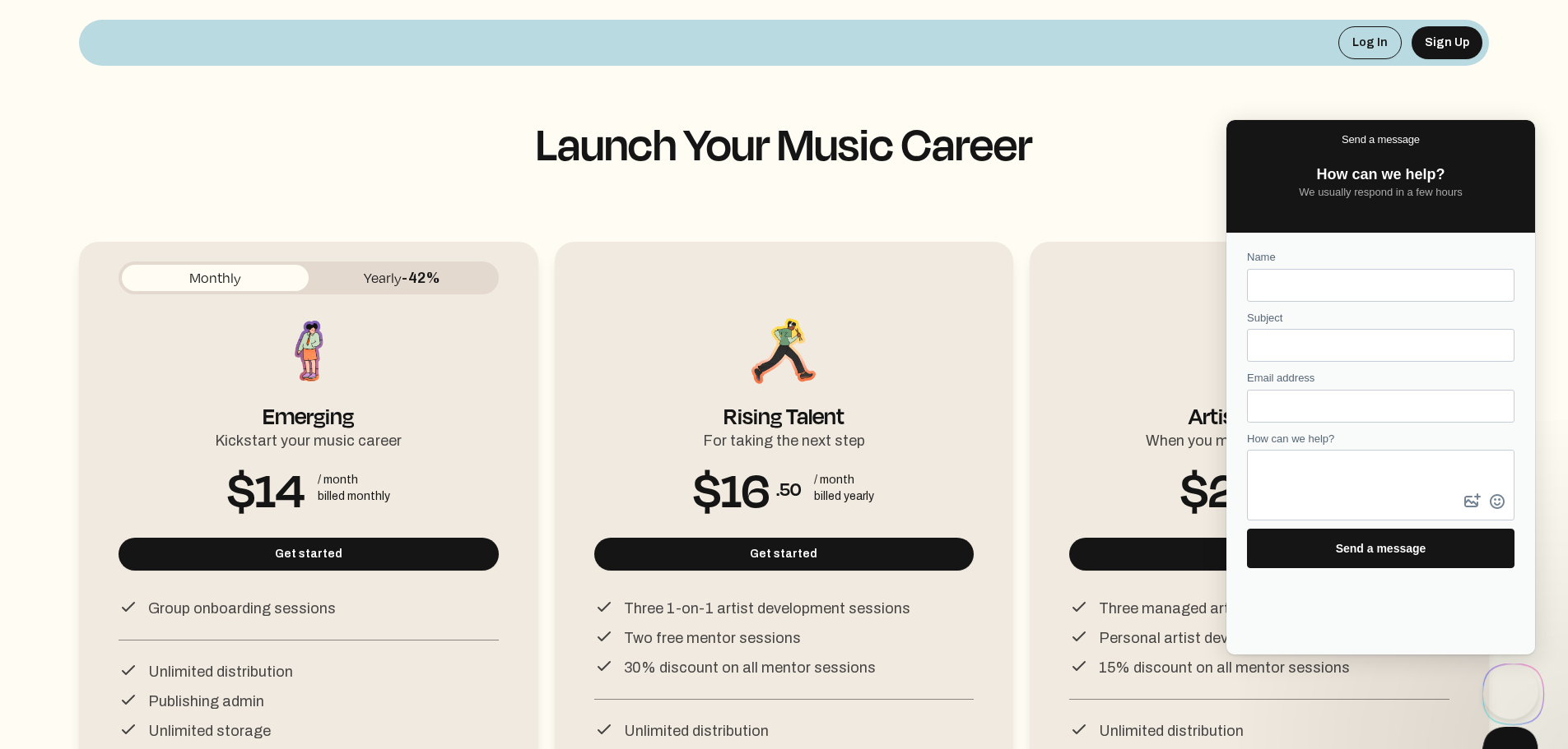
click at [1515, 749] on button "Close Beacon popover" at bounding box center [1507, 751] width 49 height 49
